Goal: Navigation & Orientation: Find specific page/section

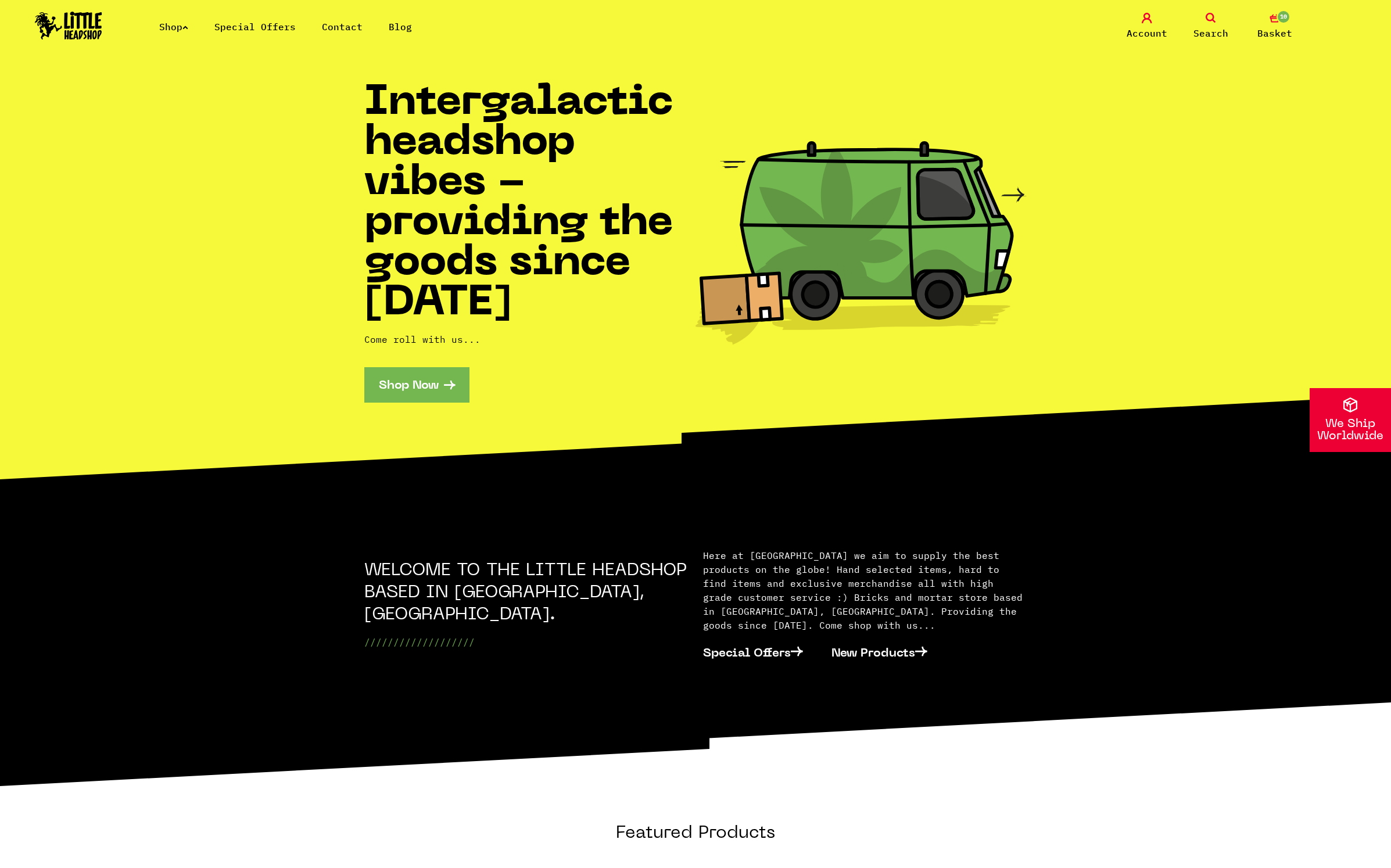
click at [412, 29] on link "Blog" at bounding box center [400, 27] width 23 height 12
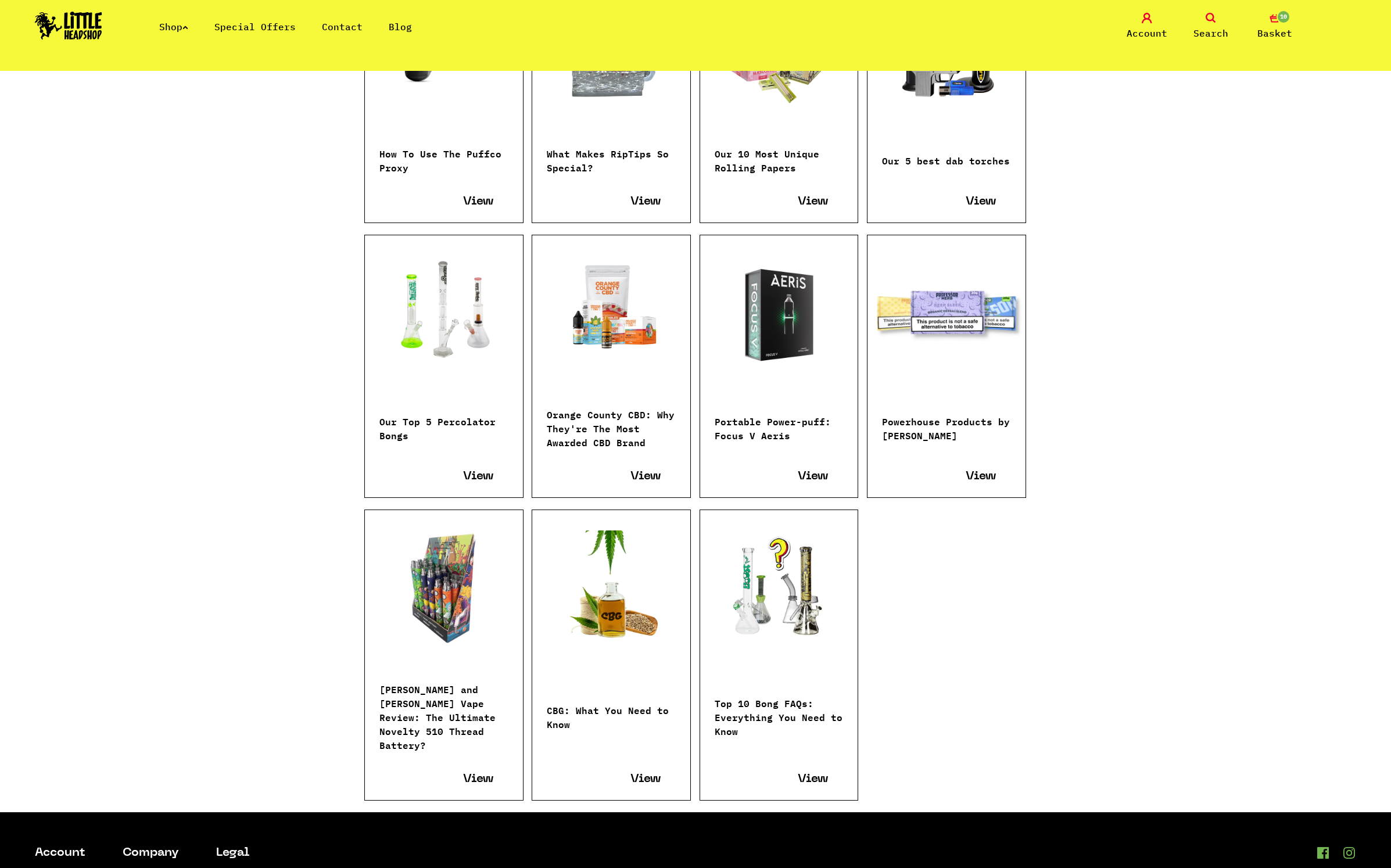
scroll to position [1666, 0]
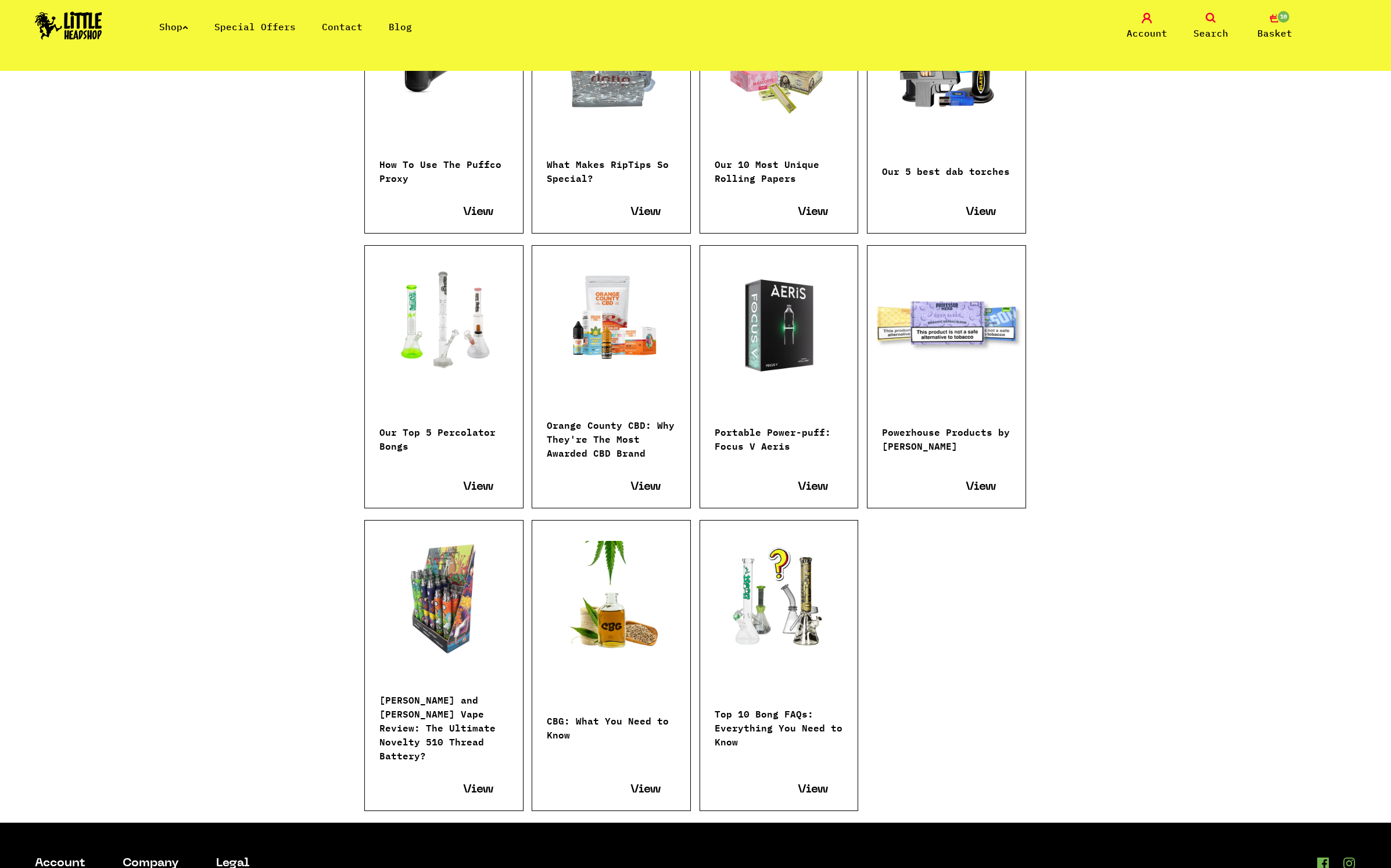
click at [788, 616] on link at bounding box center [779, 599] width 158 height 116
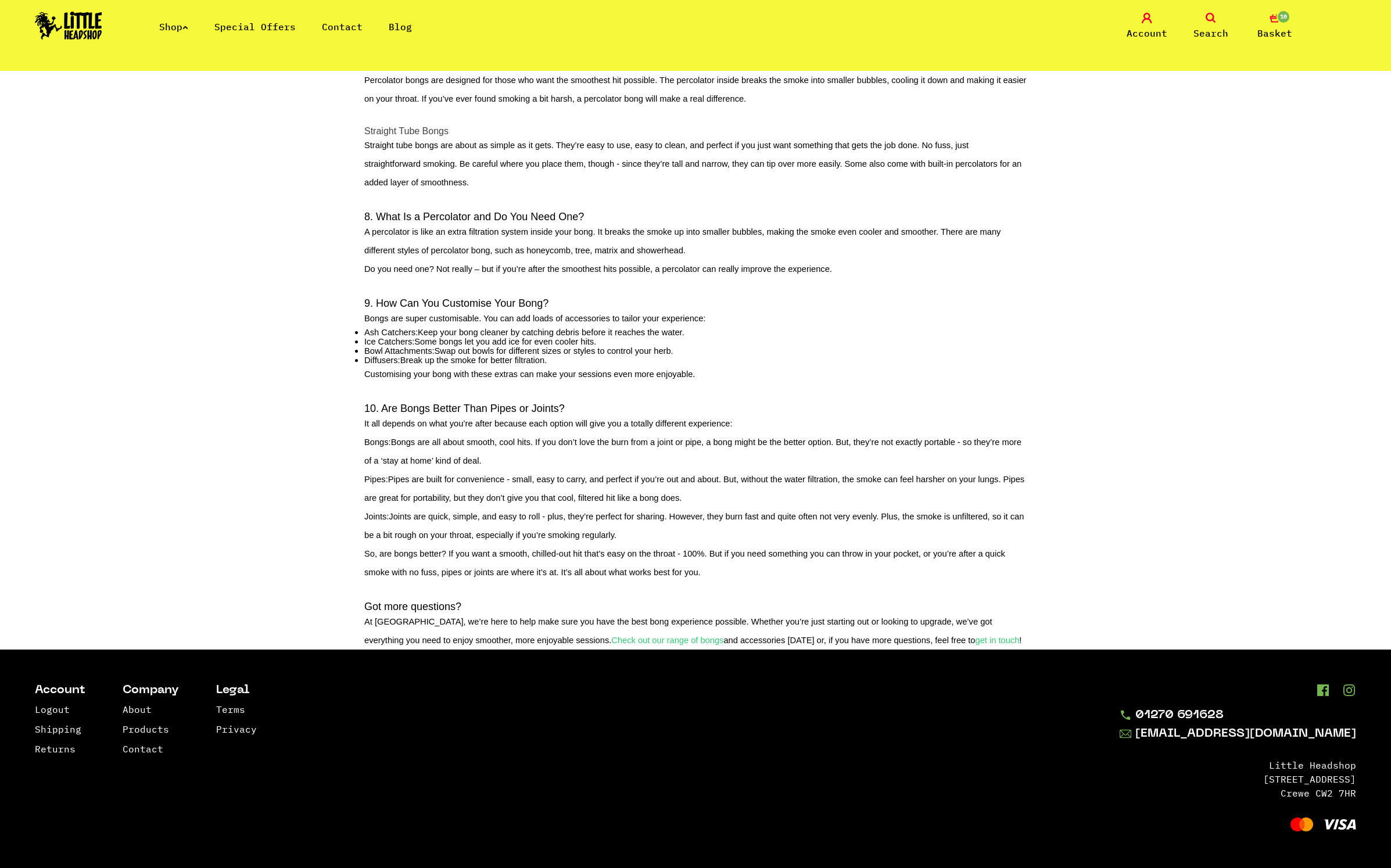
scroll to position [2633, 0]
click at [975, 640] on span "get in touch" at bounding box center [997, 640] width 44 height 9
click at [723, 636] on span "Check out our range of bongs" at bounding box center [667, 640] width 112 height 9
